Goal: Information Seeking & Learning: Check status

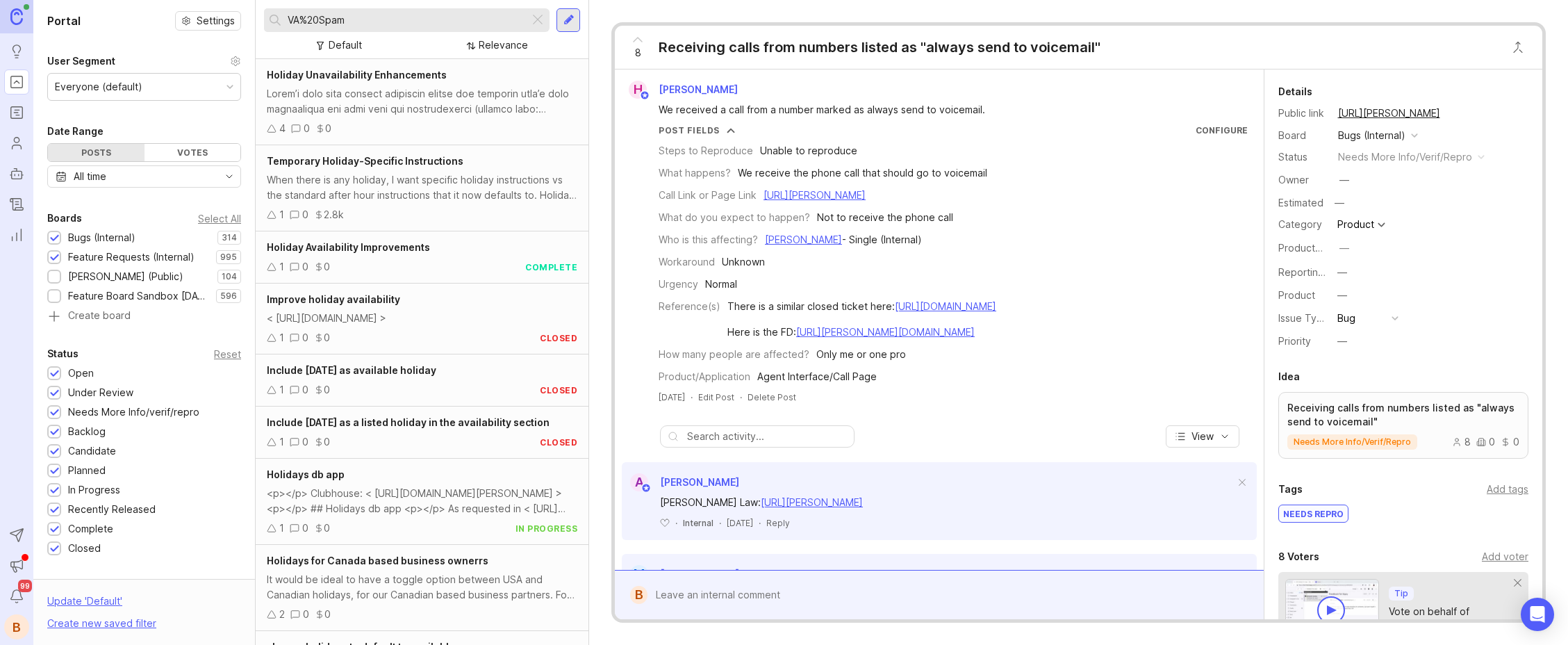
drag, startPoint x: 357, startPoint y: 24, endPoint x: 419, endPoint y: 25, distance: 62.0
click at [259, 21] on div "VA%20Spam Default Relevance" at bounding box center [422, 30] width 333 height 59
click at [540, 16] on div at bounding box center [538, 19] width 17 height 18
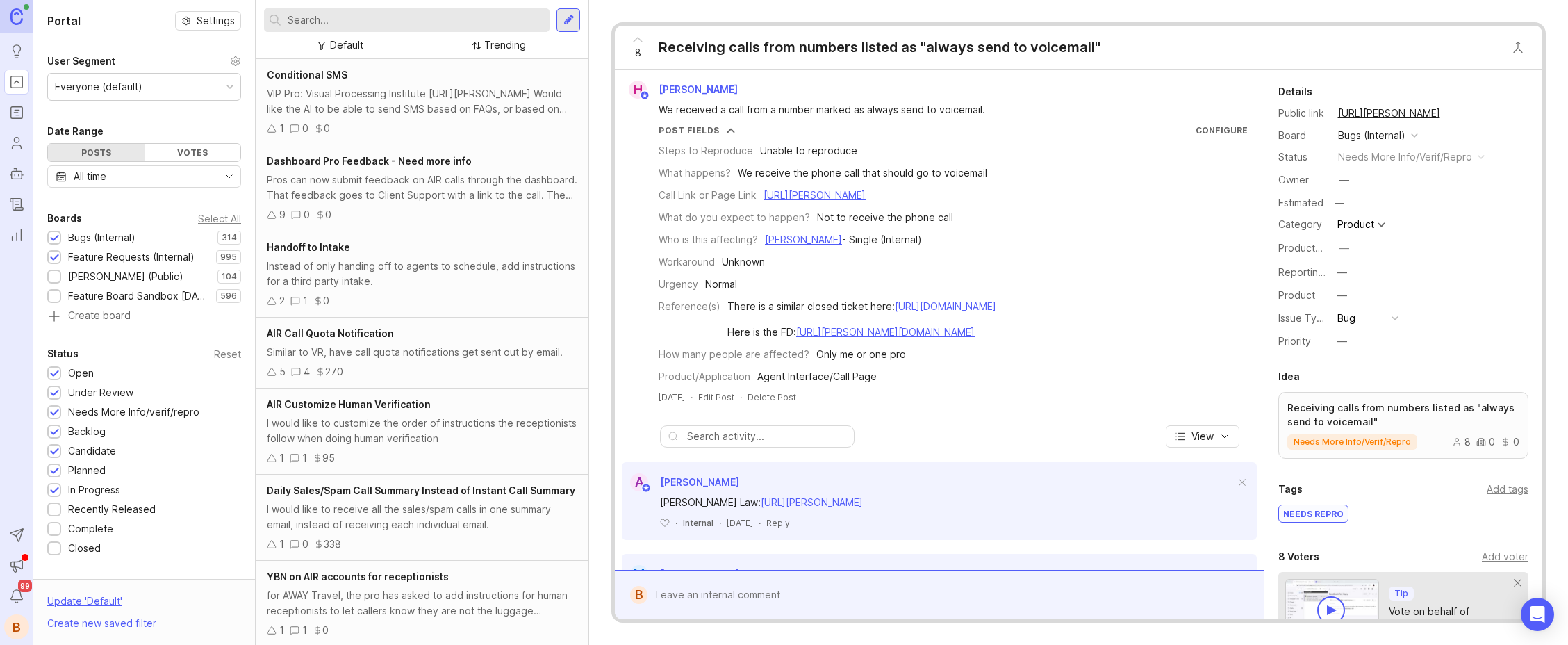
click at [475, 19] on input "text" at bounding box center [416, 20] width 257 height 15
type input "d"
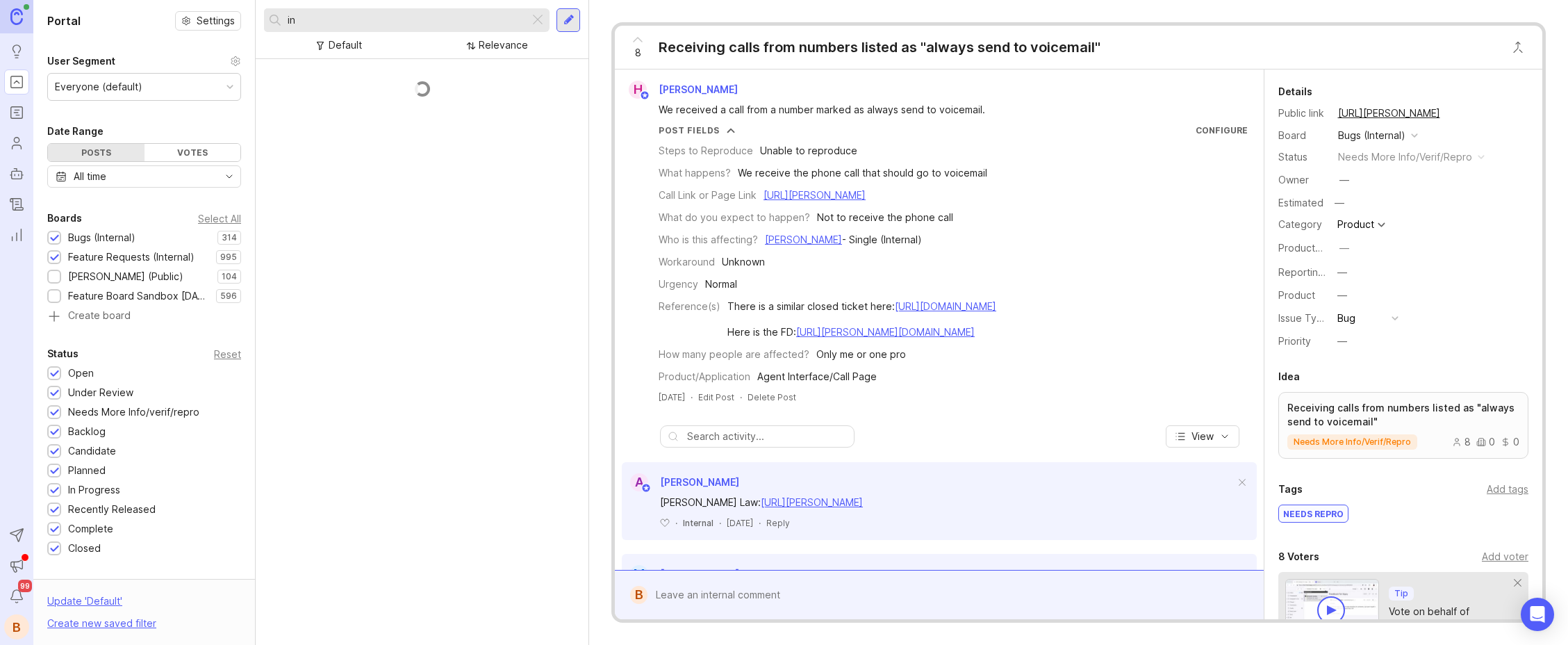
type input "i"
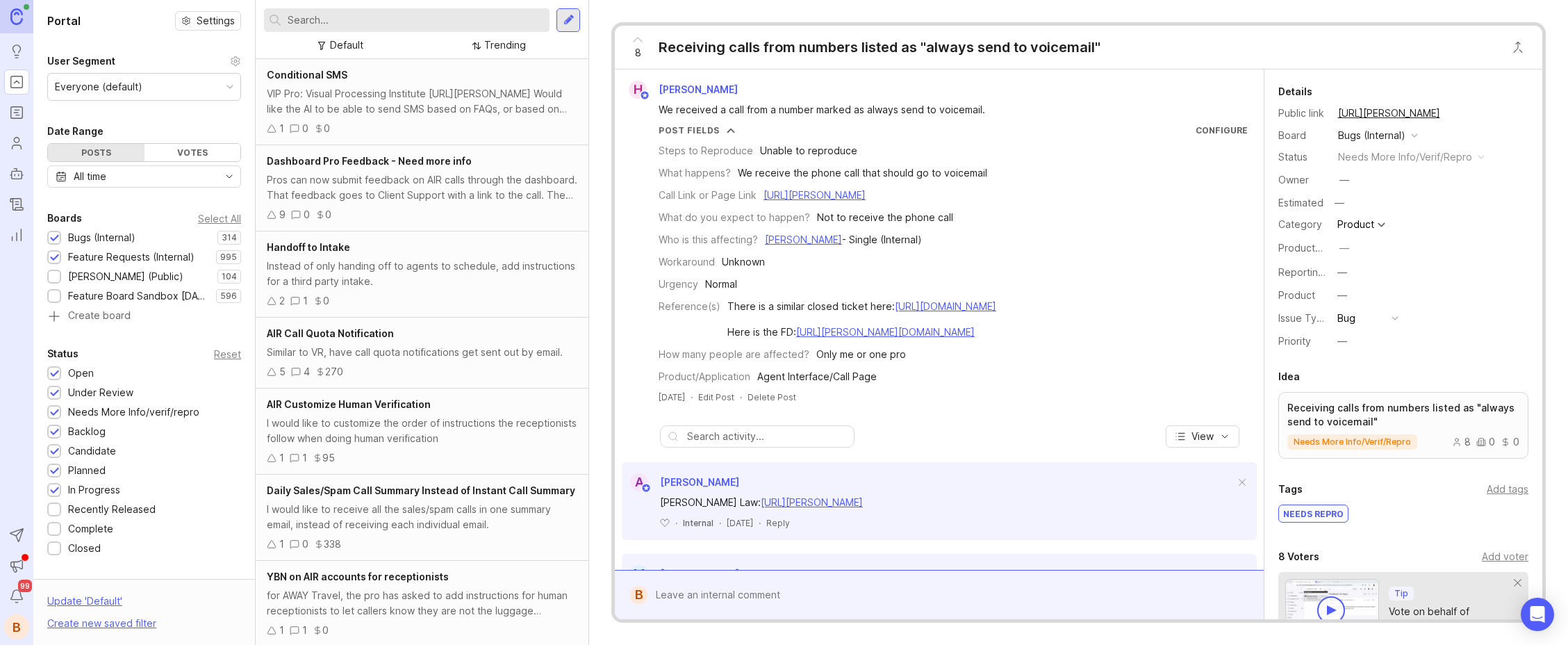
click at [471, 171] on div "Dashboard Pro Feedback - Need more info Pros can now submit feedback on AIR cal…" at bounding box center [422, 189] width 333 height 86
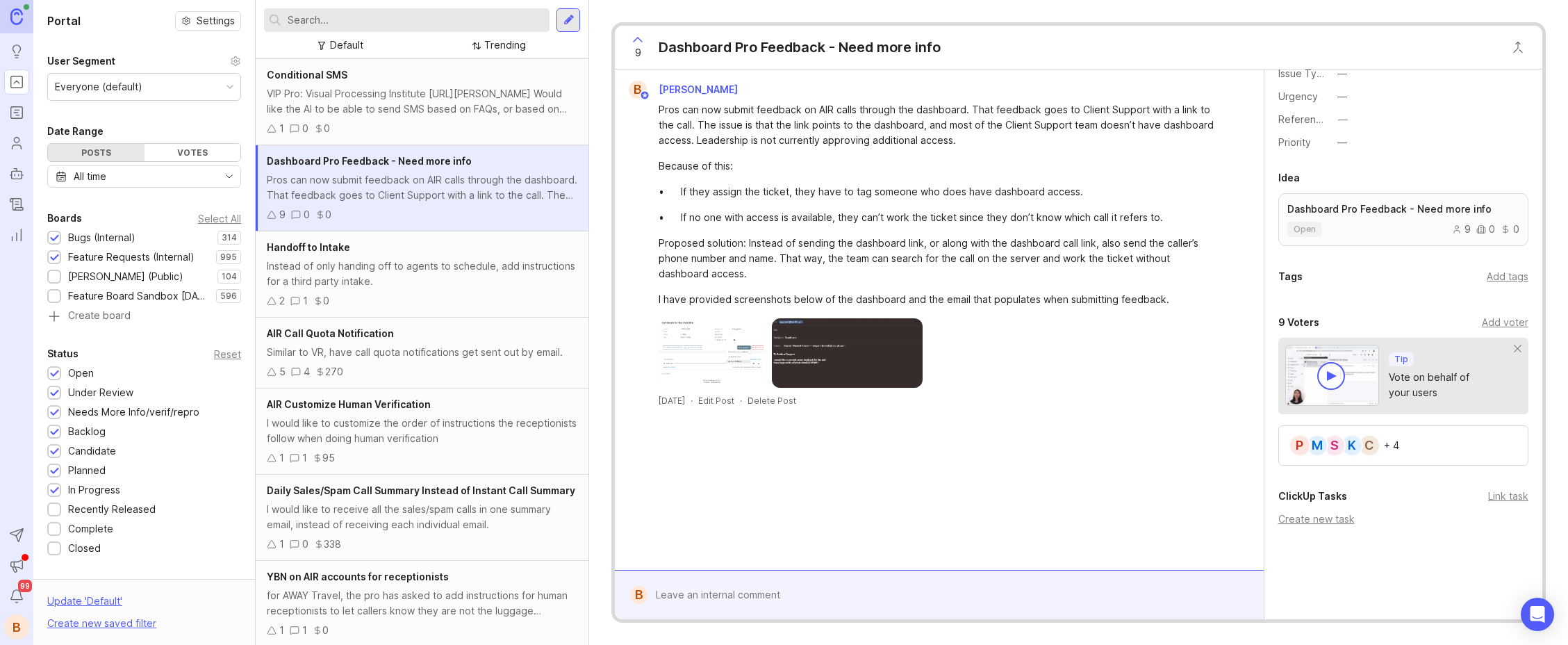
scroll to position [454, 0]
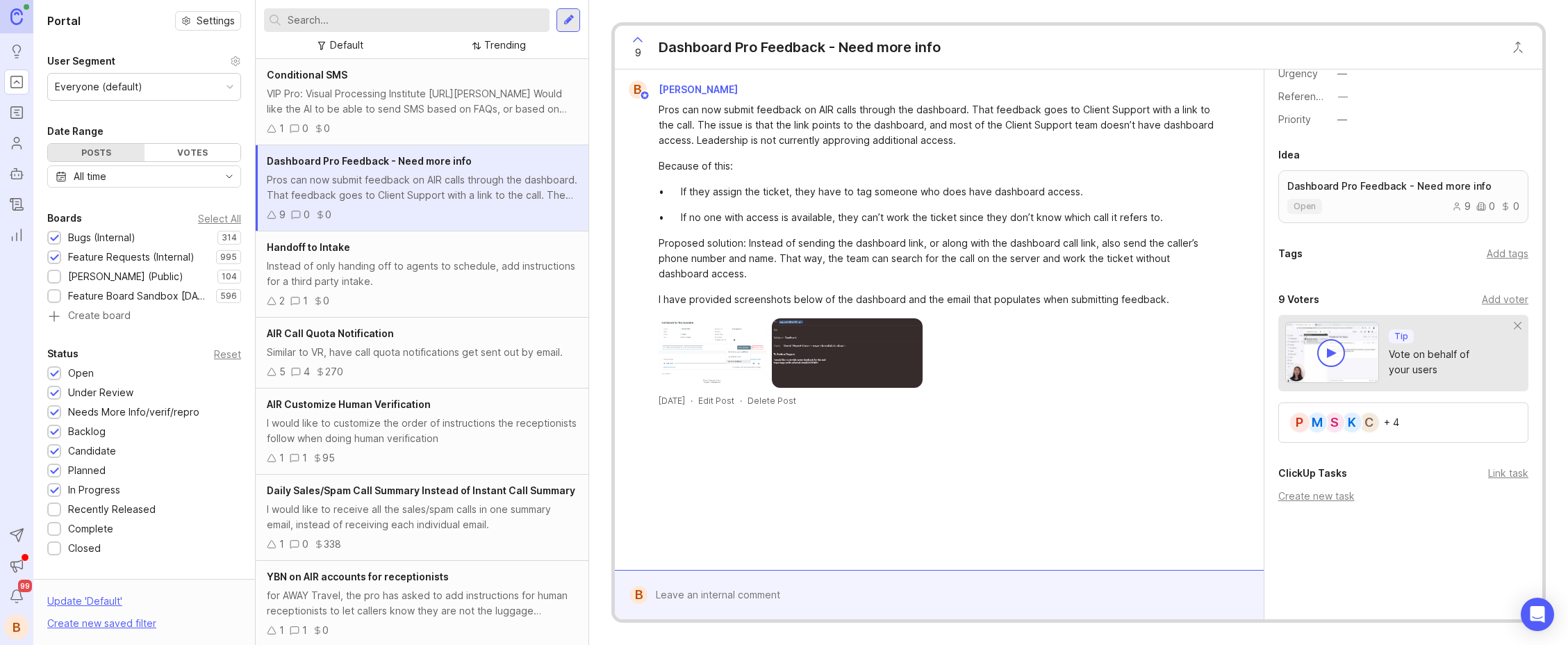
click at [1336, 423] on div "S" at bounding box center [1334, 422] width 22 height 22
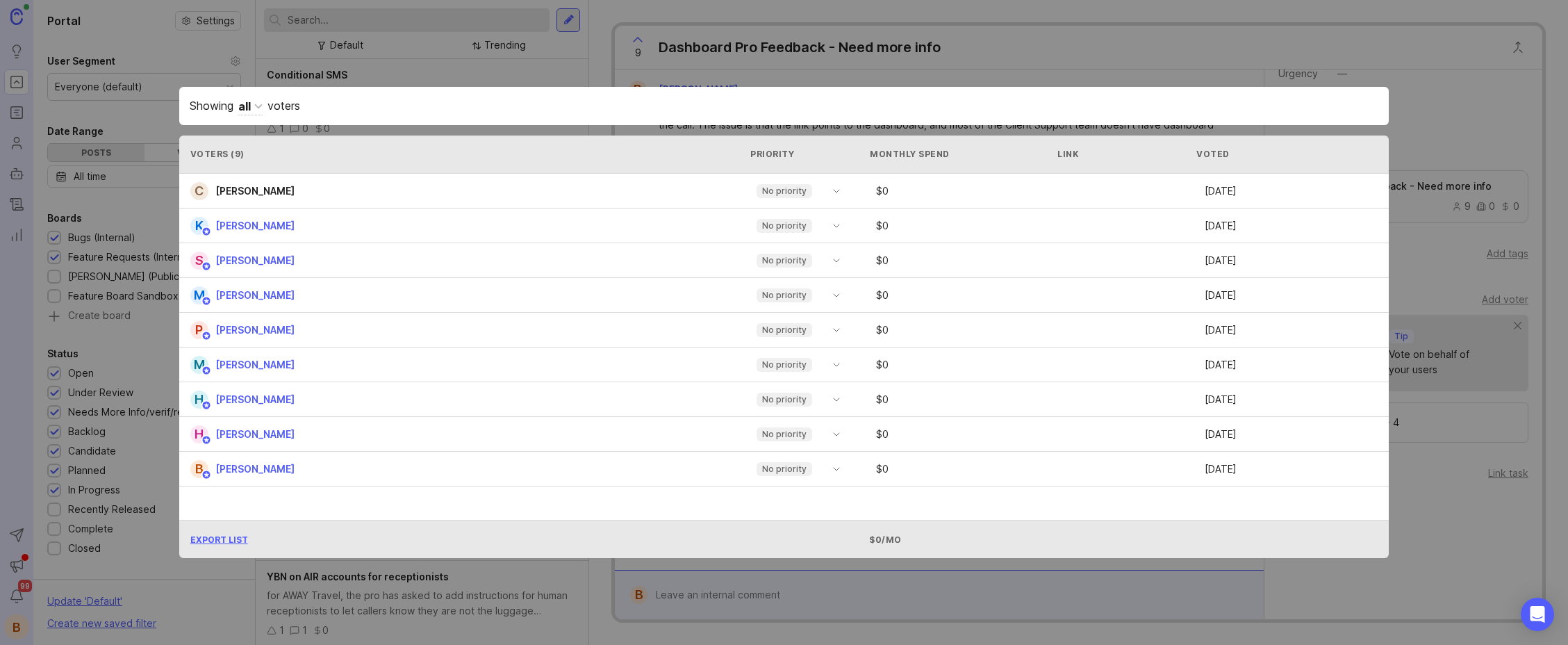
click at [786, 72] on div "Showing all voters Voters ( 9 ) Priority Monthly Spend Link Voted C Christina R…" at bounding box center [784, 322] width 1255 height 515
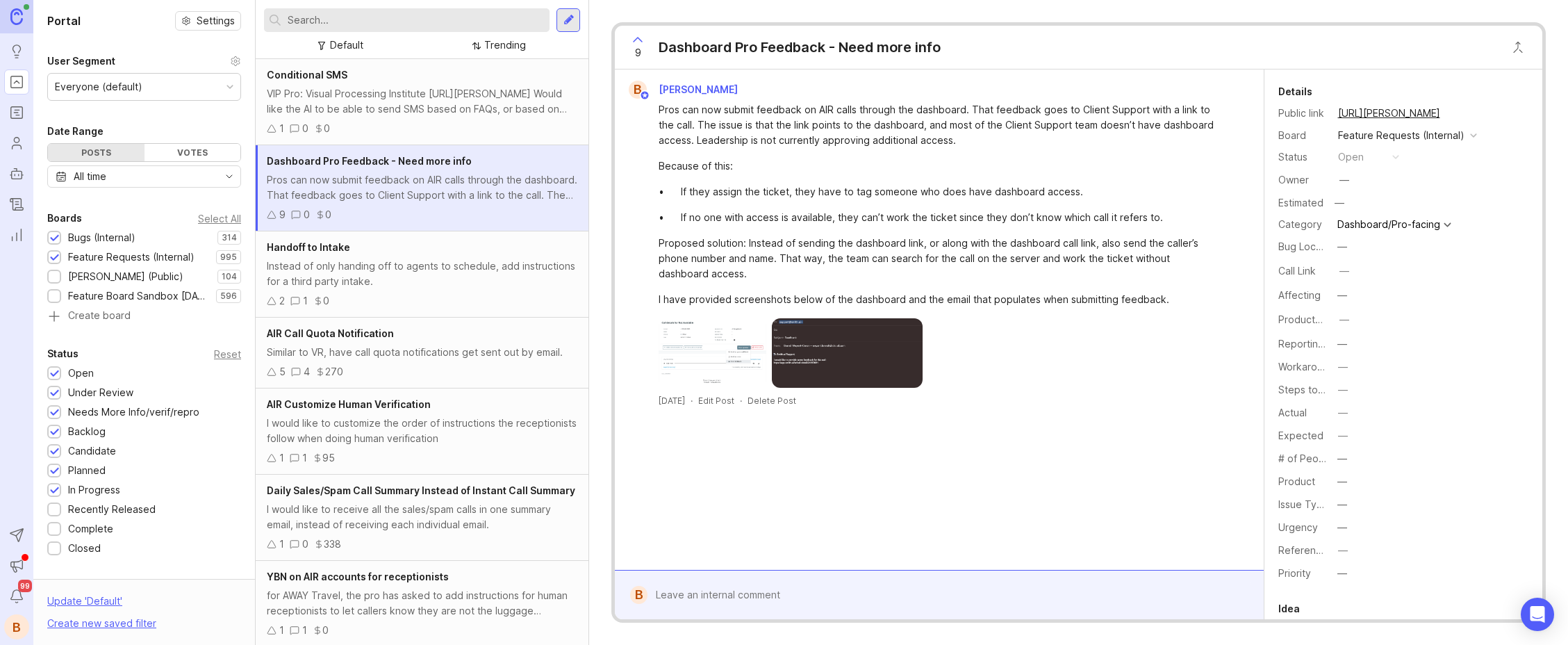
click at [54, 234] on div at bounding box center [54, 239] width 9 height 10
